Goal: Information Seeking & Learning: Find specific page/section

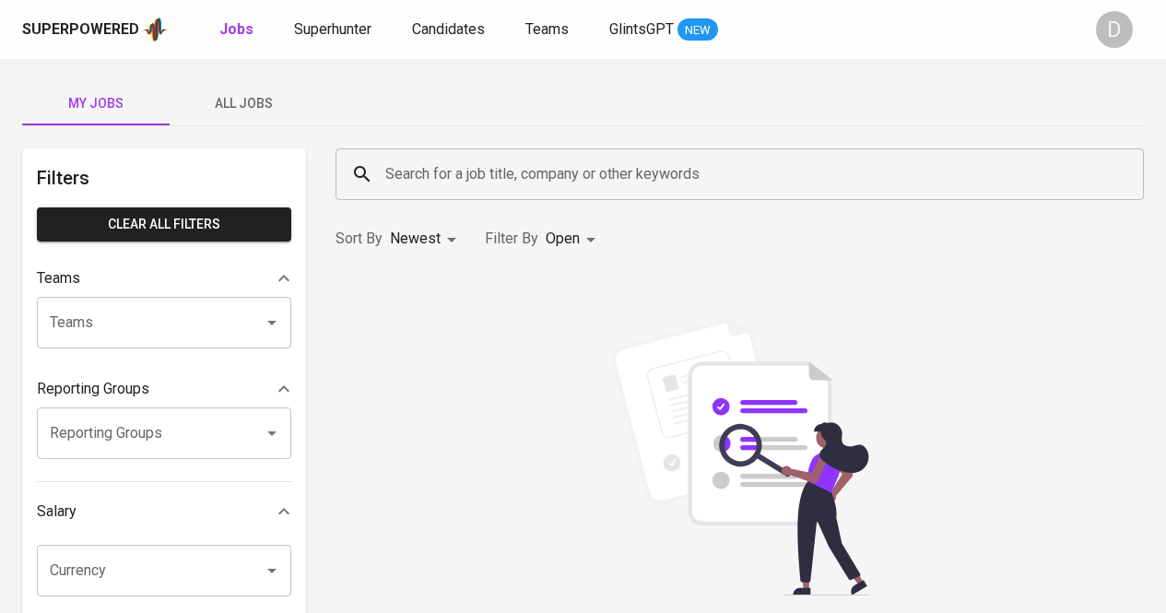
click at [348, 41] on div "Superpowered Jobs Superhunter Candidates Teams GlintsGPT NEW" at bounding box center [553, 30] width 1063 height 28
click at [345, 24] on span "Superhunter" at bounding box center [332, 29] width 77 height 18
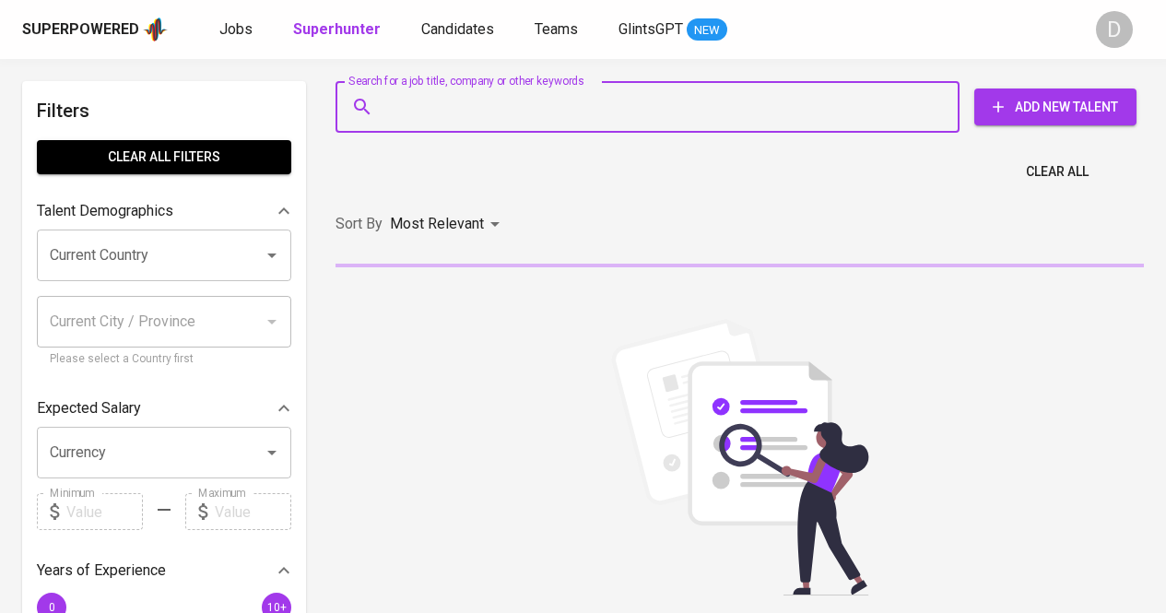
click at [466, 109] on input "Search for a job title, company or other keywords" at bounding box center [652, 106] width 543 height 35
paste input "Vie Alviah"
type input "Vie Alviah"
click at [697, 71] on div "Search for a job title, company or other keywords Vie Alviah Search for a job t…" at bounding box center [736, 106] width 831 height 81
click at [696, 97] on input "Vie Alviah" at bounding box center [652, 106] width 543 height 35
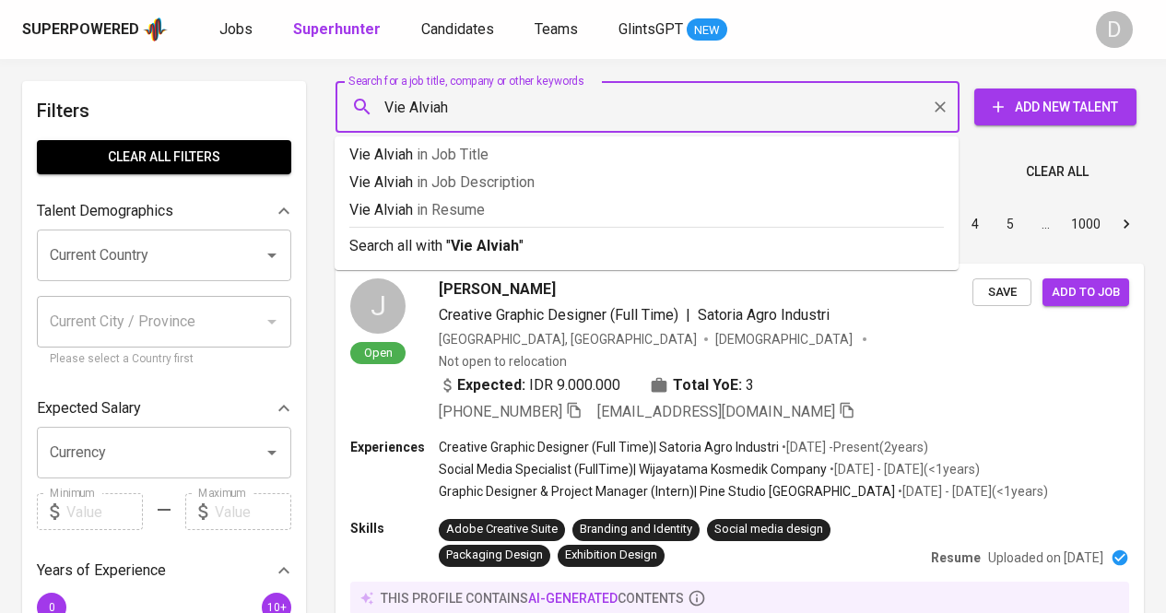
click at [419, 104] on input "Vie Alviah" at bounding box center [652, 106] width 543 height 35
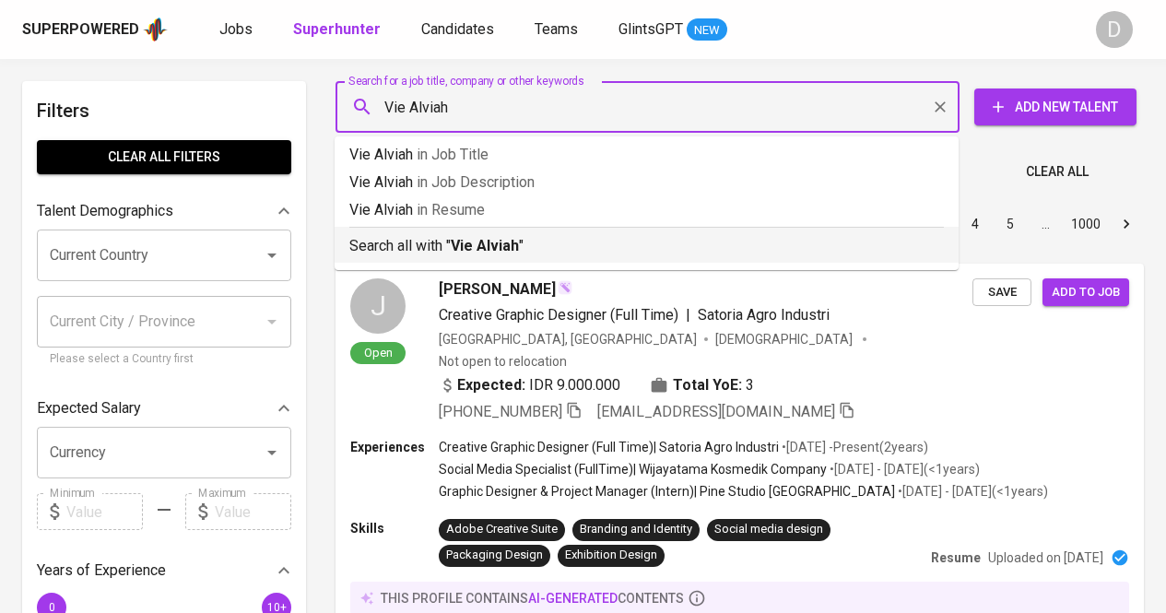
click at [440, 233] on div "Search all with " Vie Alviah "" at bounding box center [646, 242] width 595 height 30
click at [444, 234] on div "Sort By Most Relevant MOST_RELEVANT 1 2 3 4 5 … 1000" at bounding box center [740, 224] width 831 height 56
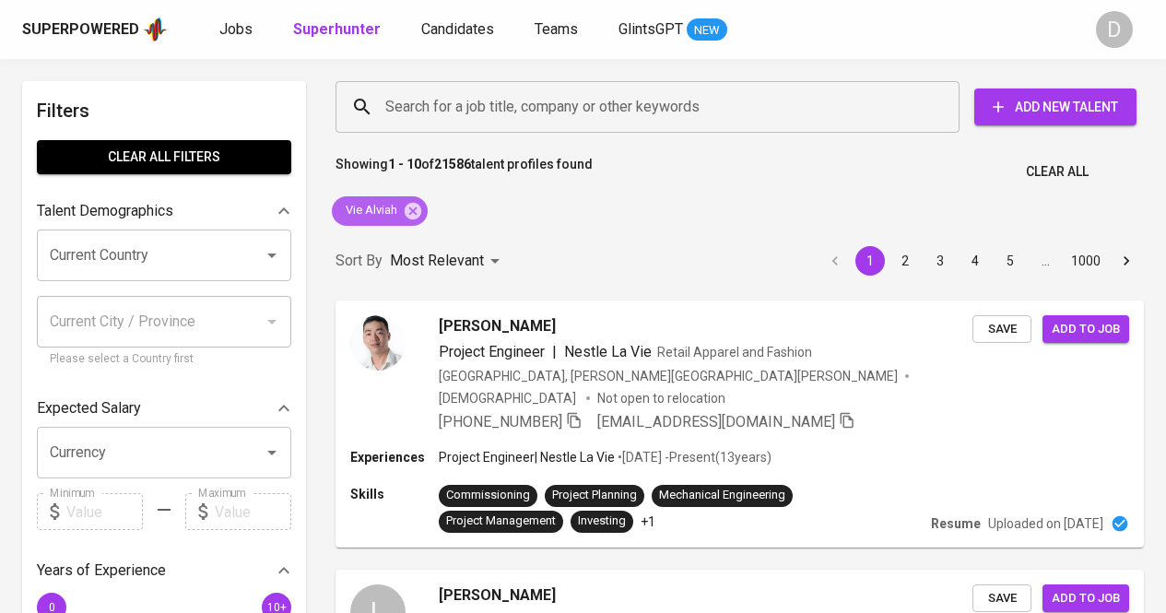
click at [370, 206] on span "Vie Alviah" at bounding box center [370, 211] width 77 height 18
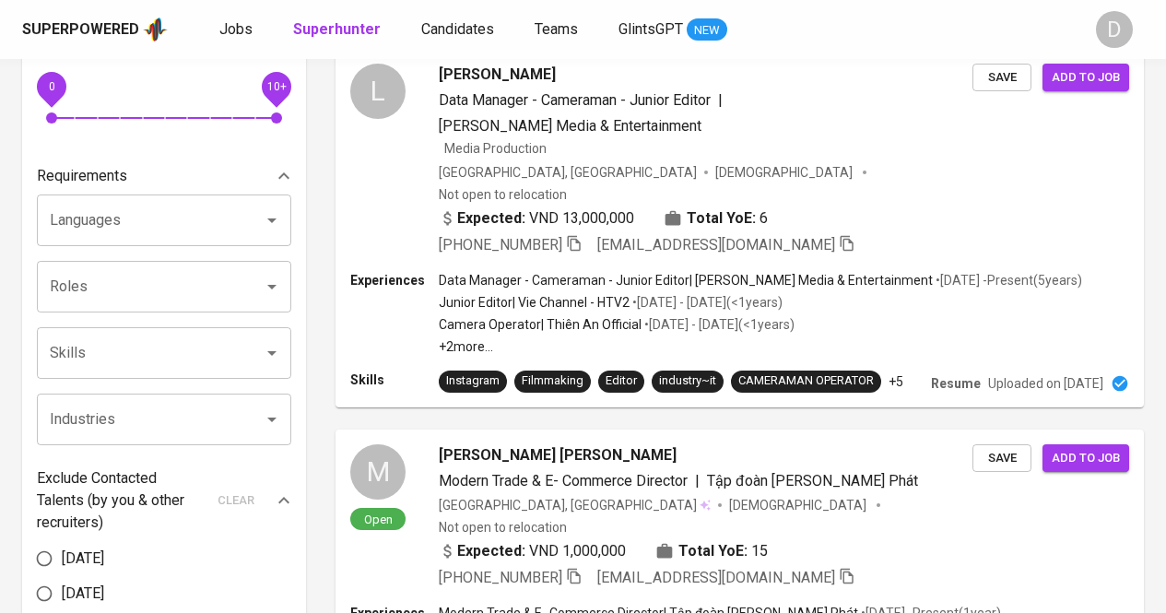
scroll to position [1599, 0]
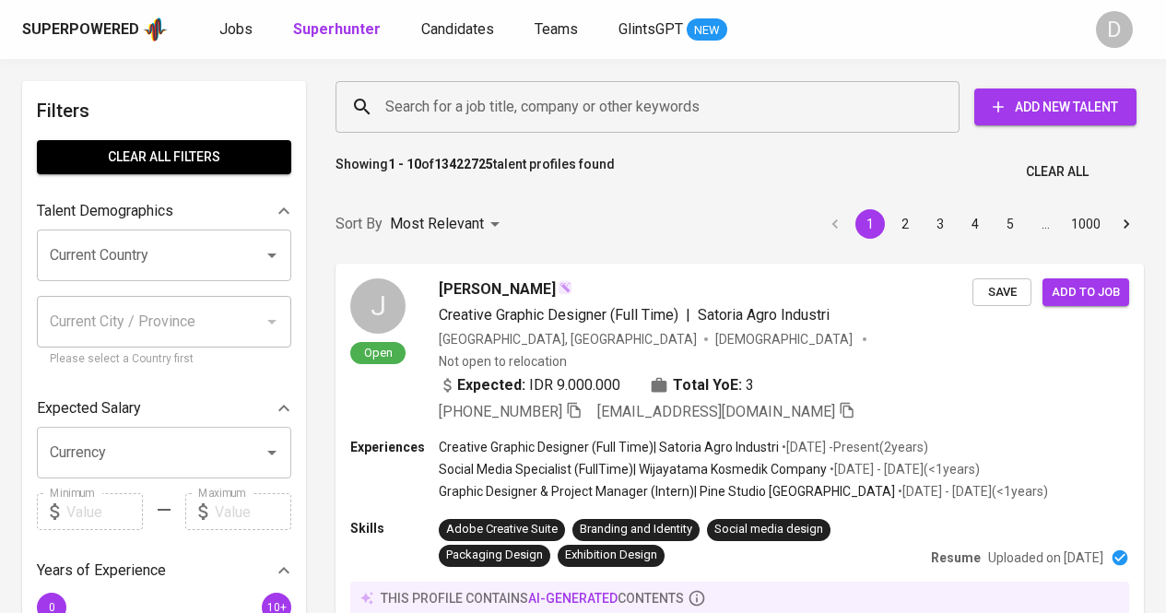
click at [655, 112] on input "Search for a job title, company or other keywords" at bounding box center [652, 106] width 543 height 35
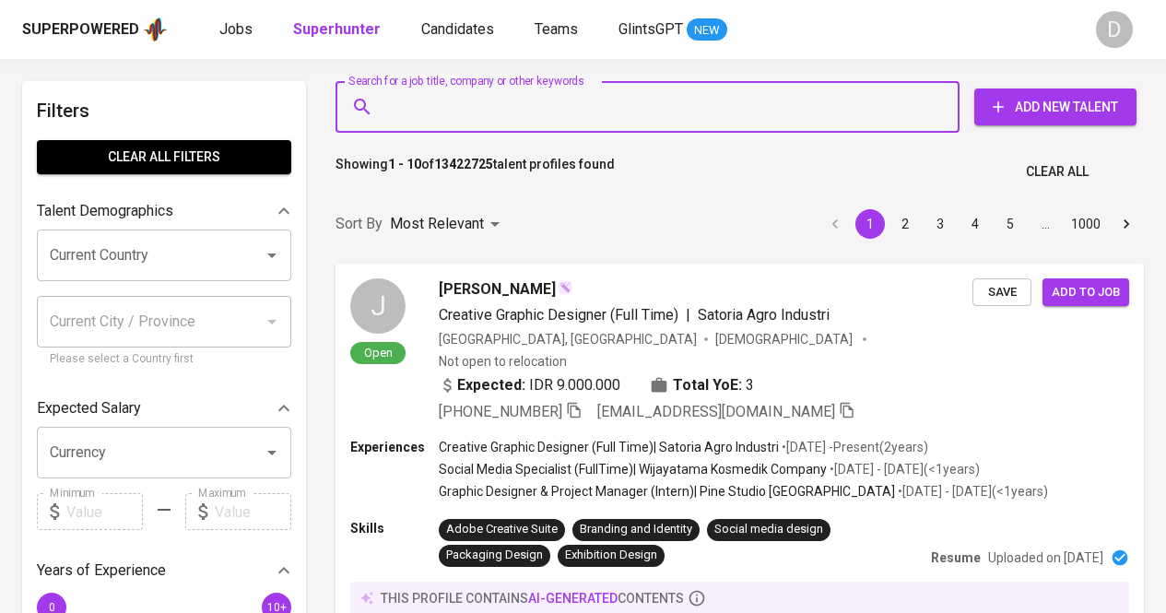
paste input "PT. Multifortuna Sinardelta"
type input "PT. Multifortuna Sinardelta"
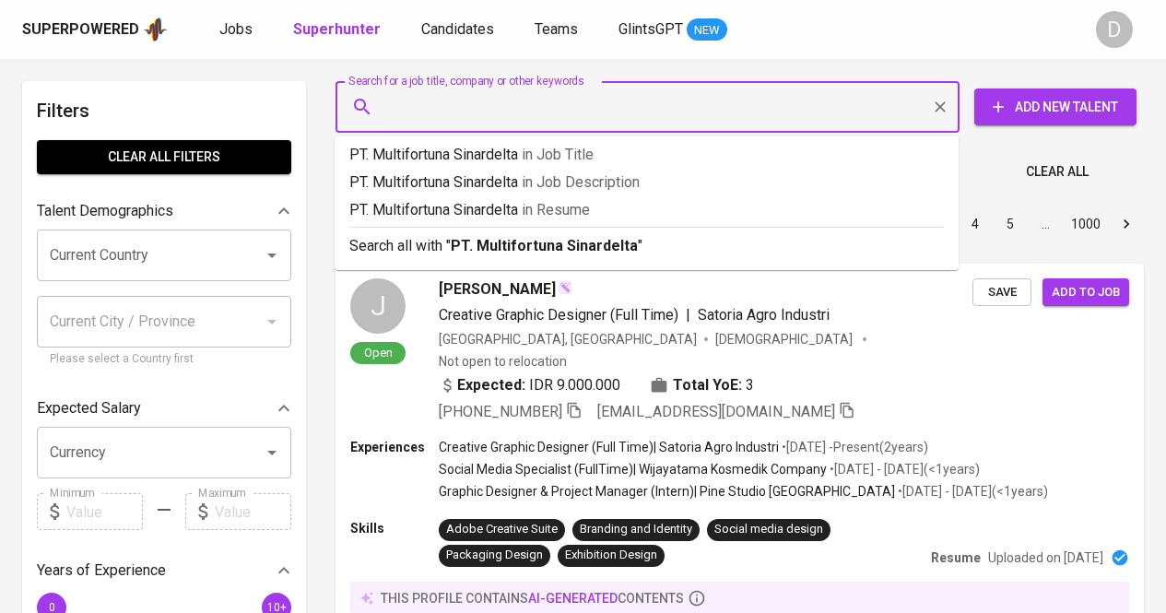
click at [643, 250] on div "Sort By Most Relevant MOST_RELEVANT 1 2 3 4 5 … 1000" at bounding box center [740, 224] width 831 height 56
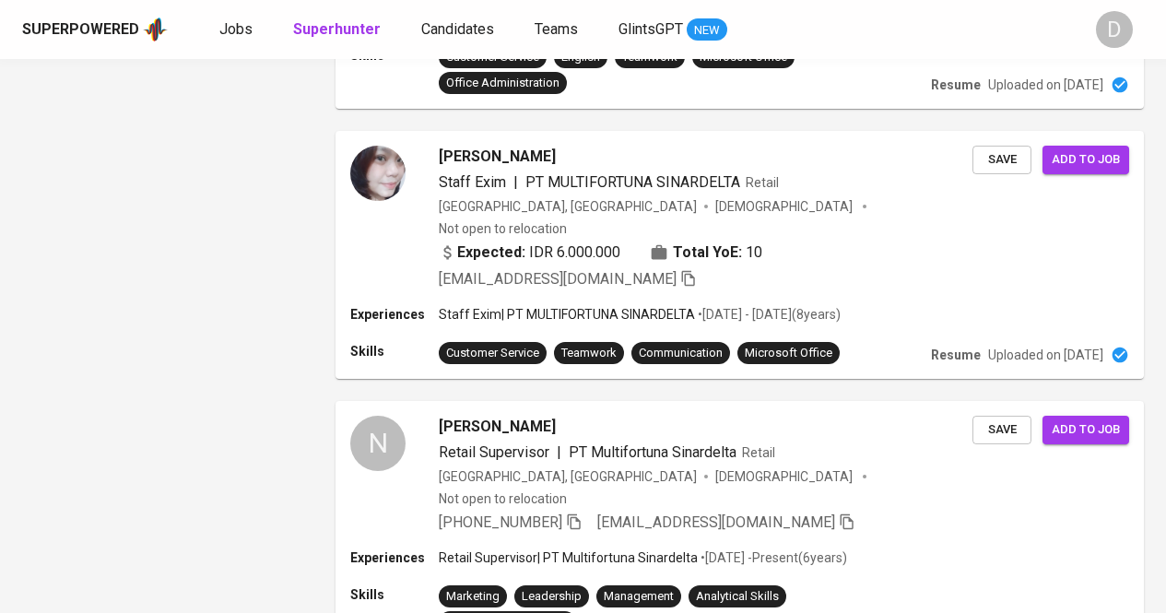
scroll to position [2681, 0]
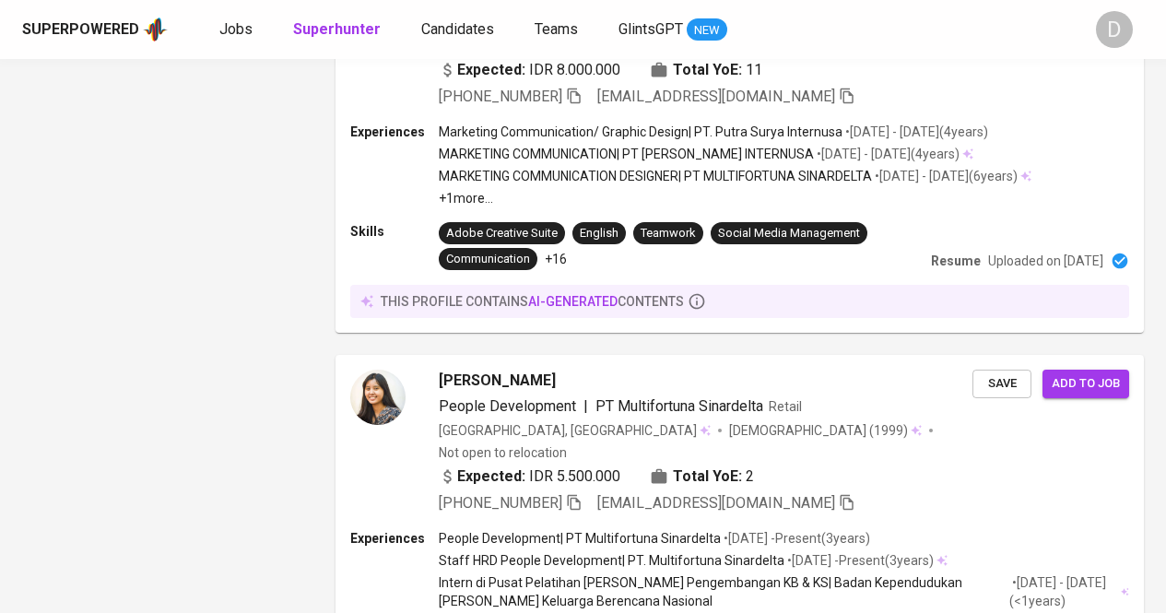
scroll to position [1945, 0]
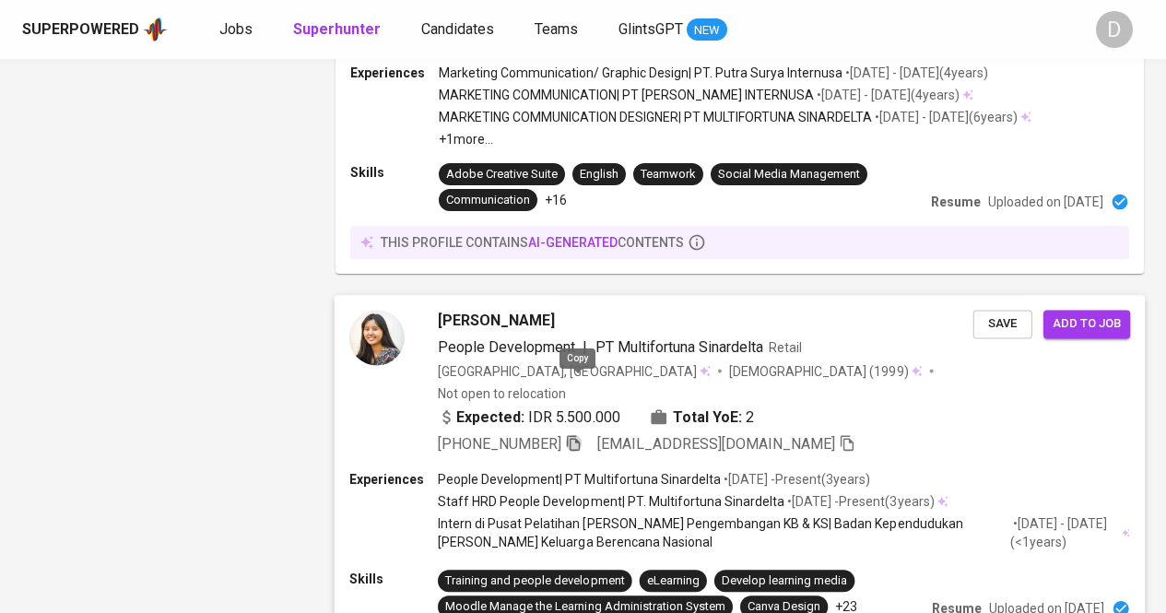
click at [580, 435] on icon "button" at bounding box center [573, 443] width 13 height 16
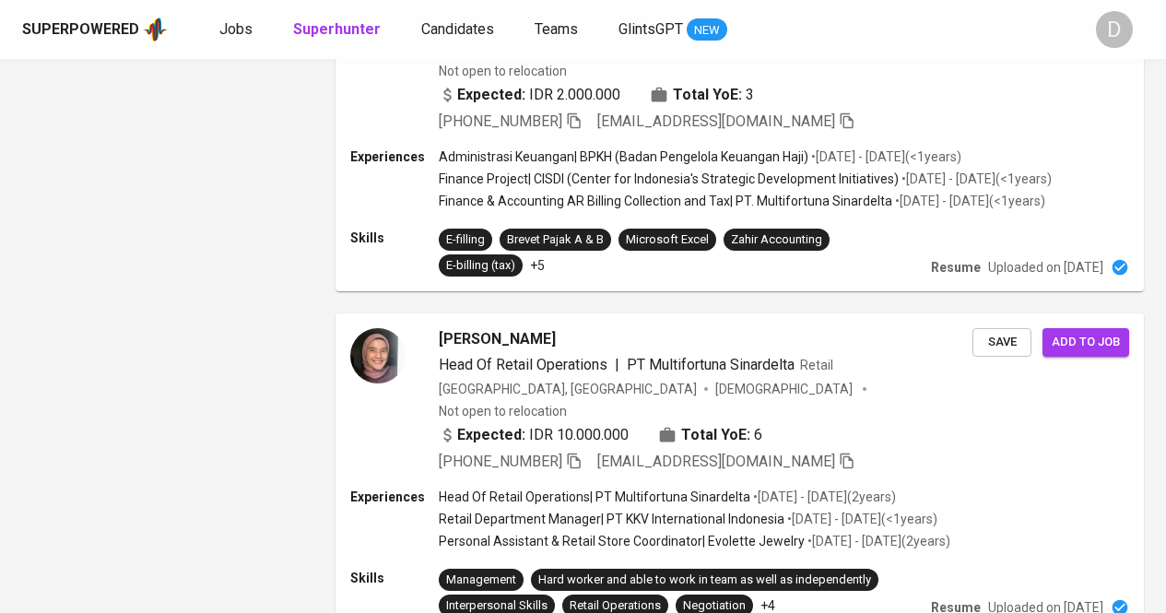
scroll to position [3087, 0]
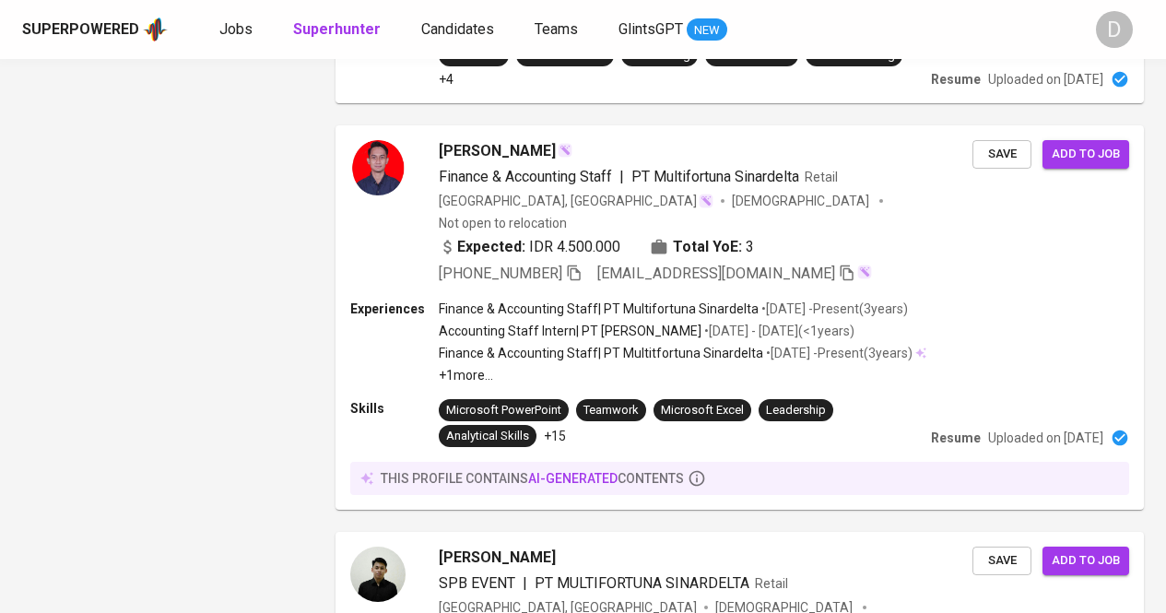
scroll to position [2931, 0]
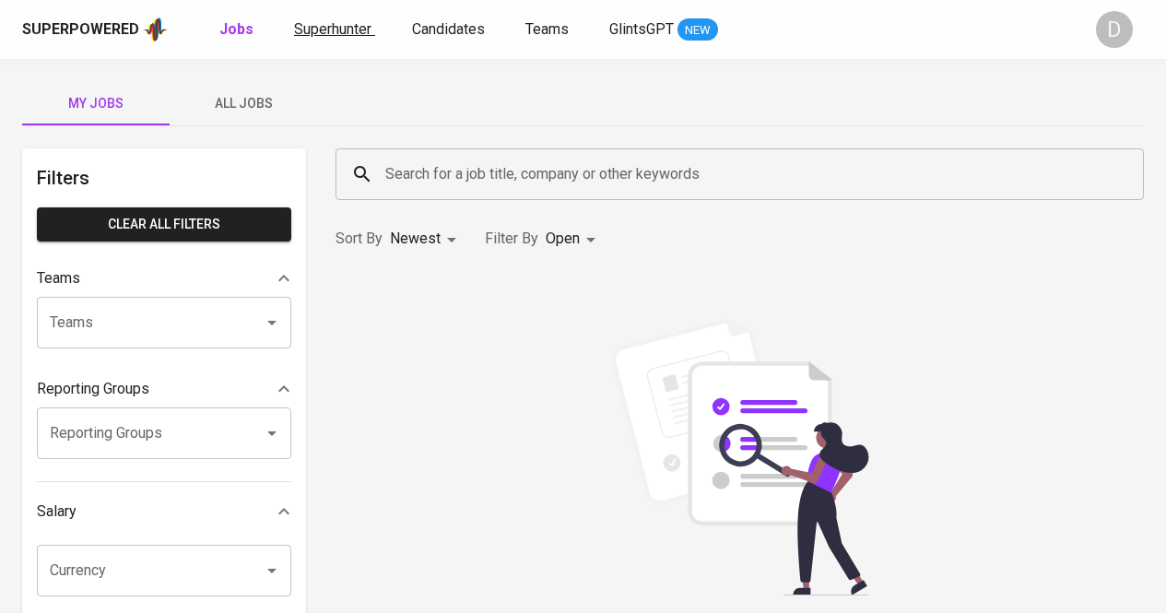
click at [367, 20] on span "Superhunter" at bounding box center [332, 29] width 77 height 18
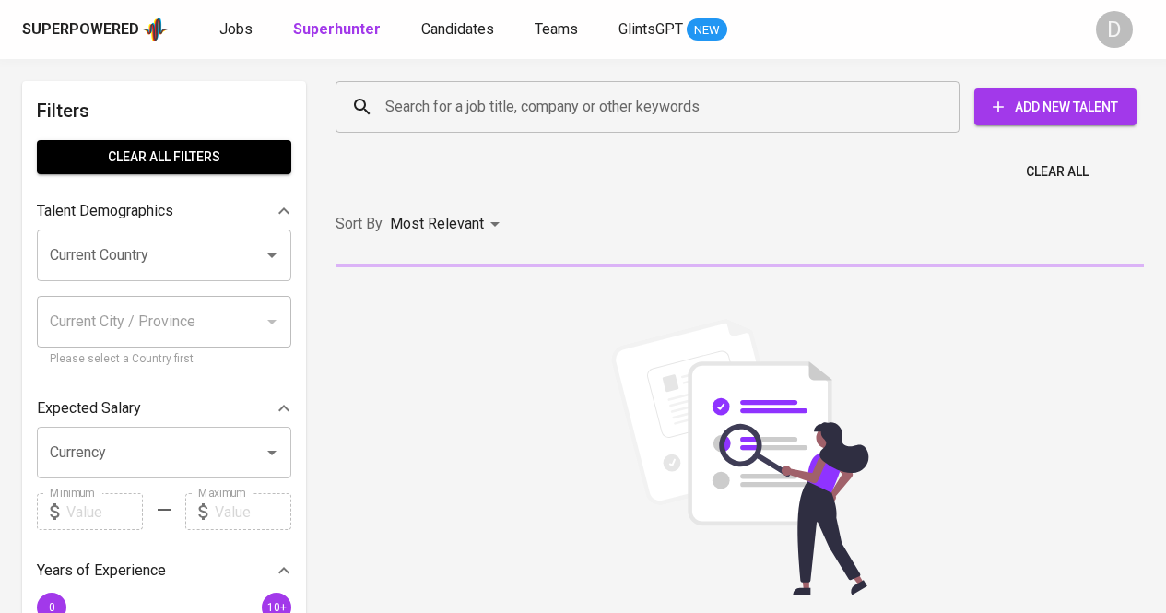
click at [463, 103] on input "Search for a job title, company or other keywords" at bounding box center [652, 106] width 543 height 35
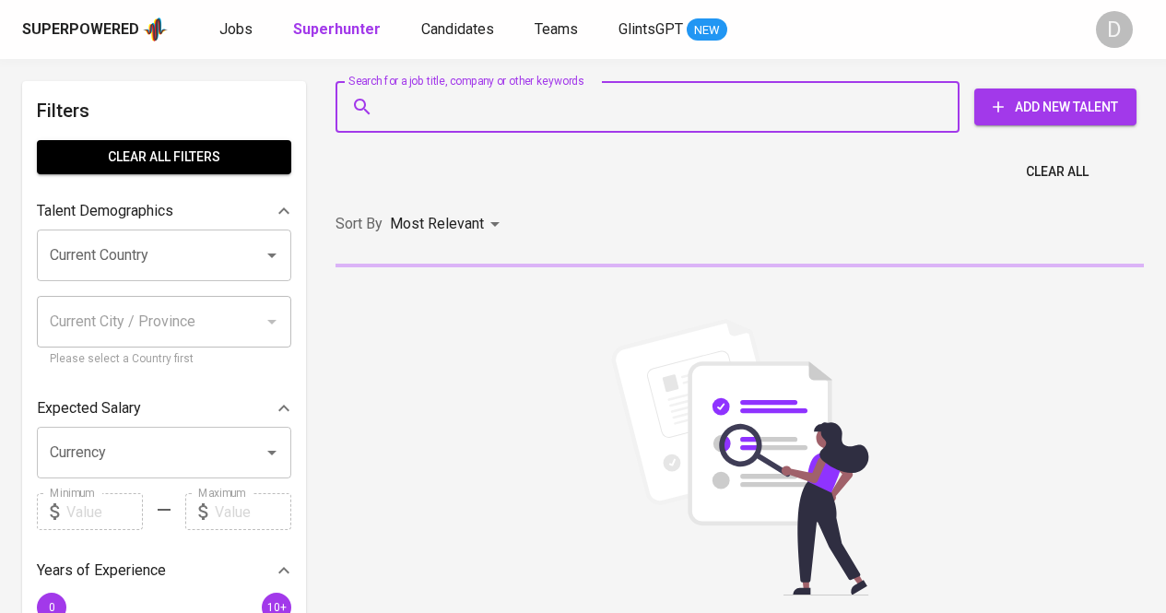
paste input "[PERSON_NAME]"
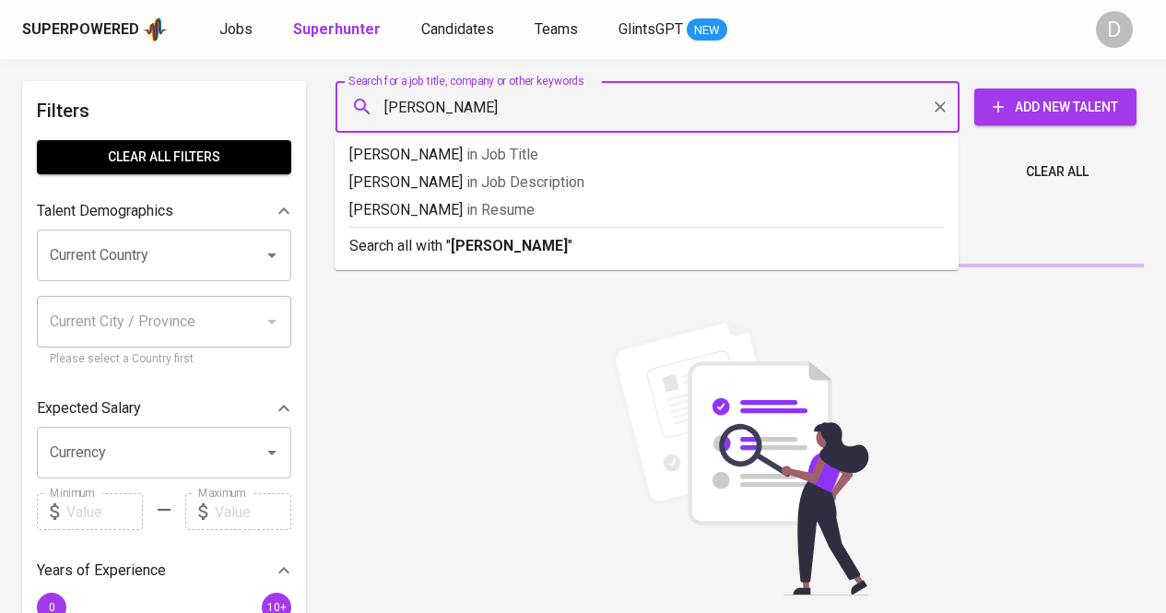
type input "[PERSON_NAME]"
click at [485, 242] on b "[PERSON_NAME]" at bounding box center [509, 246] width 117 height 18
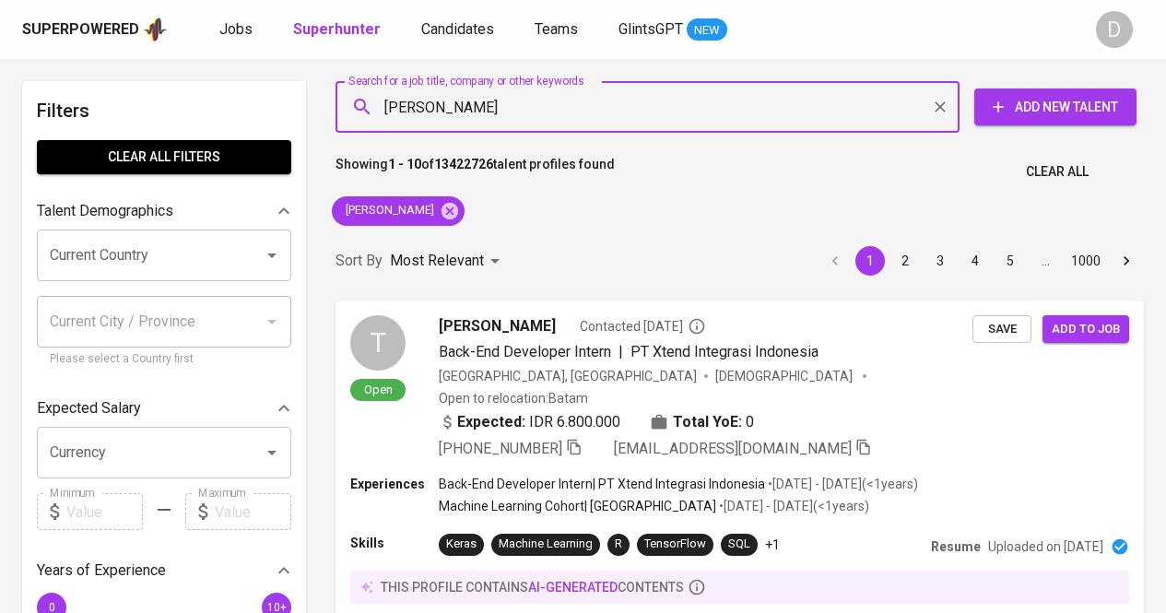
click at [485, 242] on div "Sort By Most Relevant MOST_RELEVANT 1 2 3 4 5 … 1000" at bounding box center [740, 261] width 831 height 56
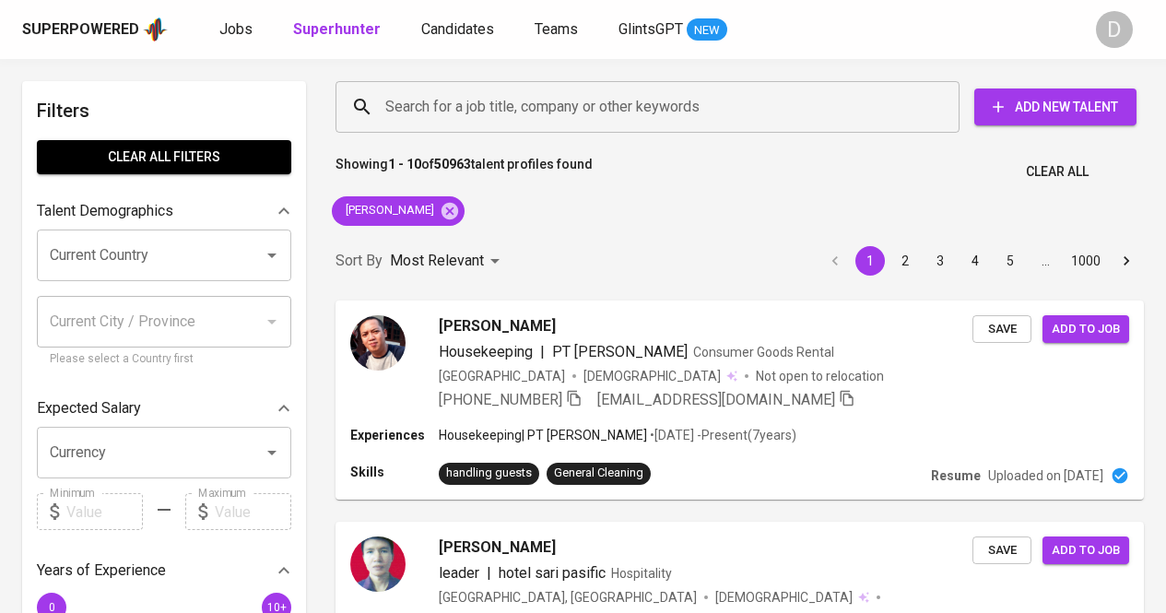
click at [489, 142] on div "Search for a job title, company or other keywords Search for a job title, compa…" at bounding box center [736, 106] width 831 height 81
click at [491, 129] on div "Search for a job title, company or other keywords" at bounding box center [648, 107] width 624 height 52
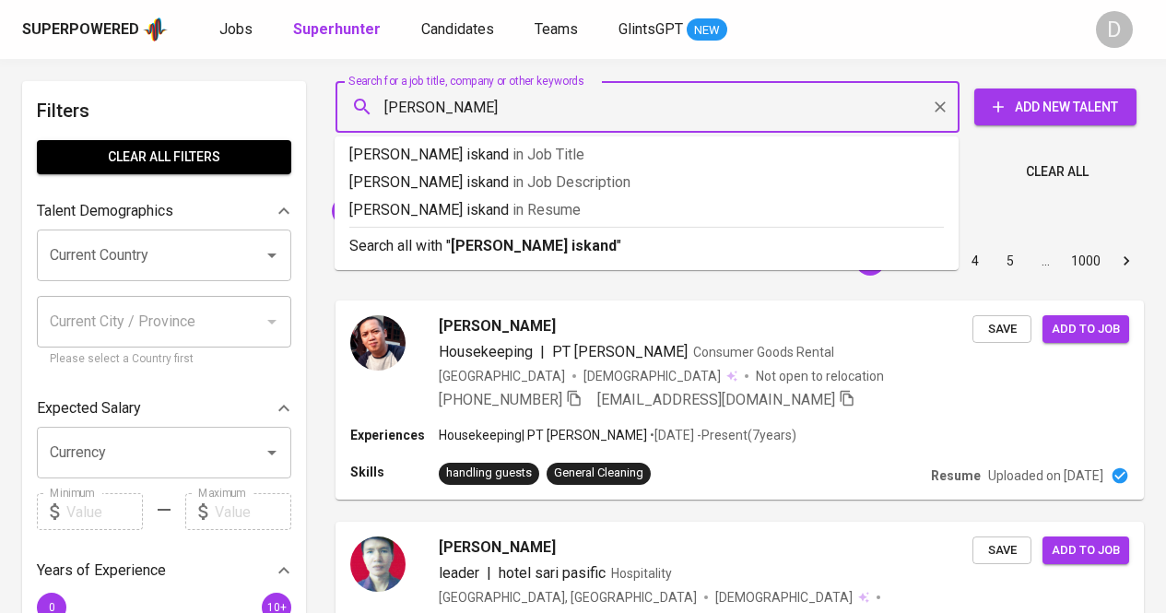
type input "[PERSON_NAME]"
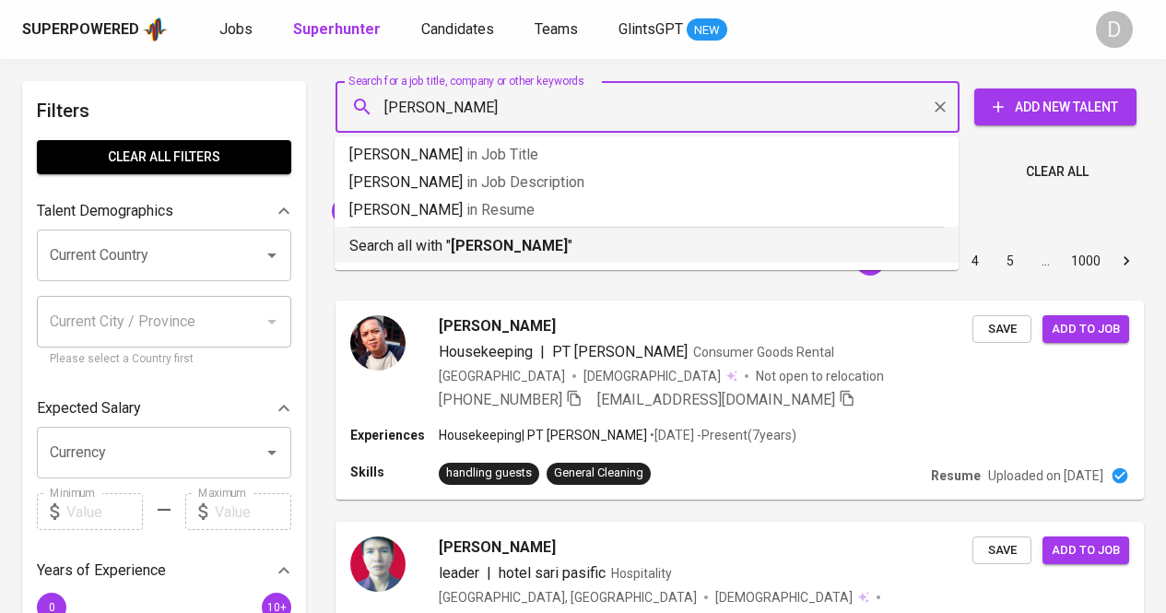
drag, startPoint x: 483, startPoint y: 247, endPoint x: 791, endPoint y: 15, distance: 385.7
click at [484, 246] on b "[PERSON_NAME]" at bounding box center [509, 246] width 117 height 18
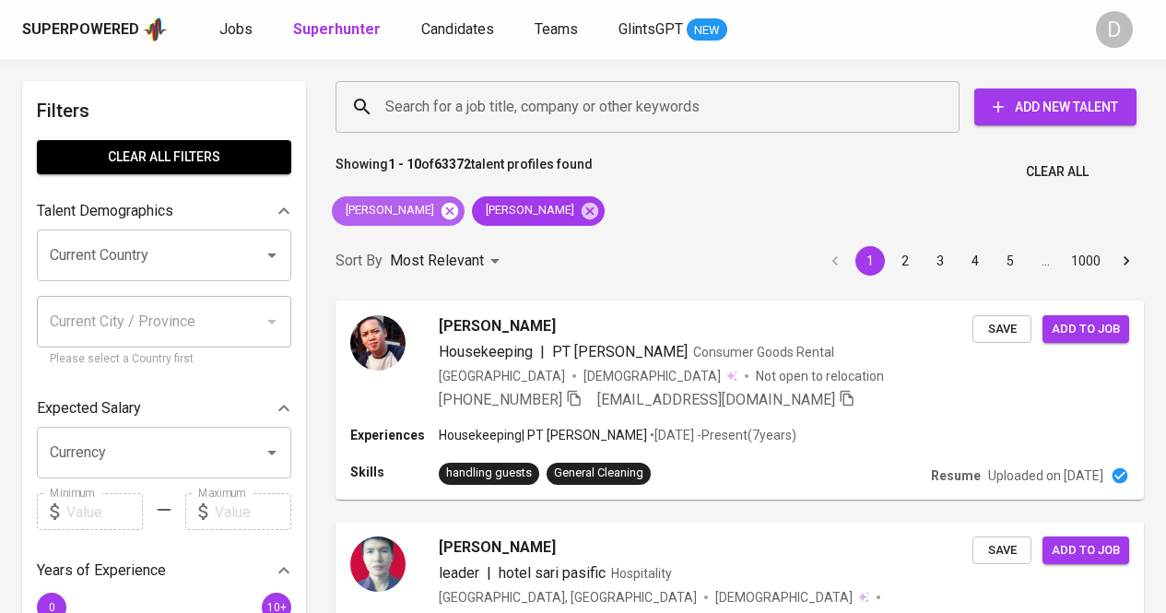
click at [448, 217] on icon at bounding box center [450, 210] width 17 height 17
click at [580, 213] on icon at bounding box center [590, 211] width 20 height 20
